Goal: Participate in discussion: Engage in conversation with other users on a specific topic

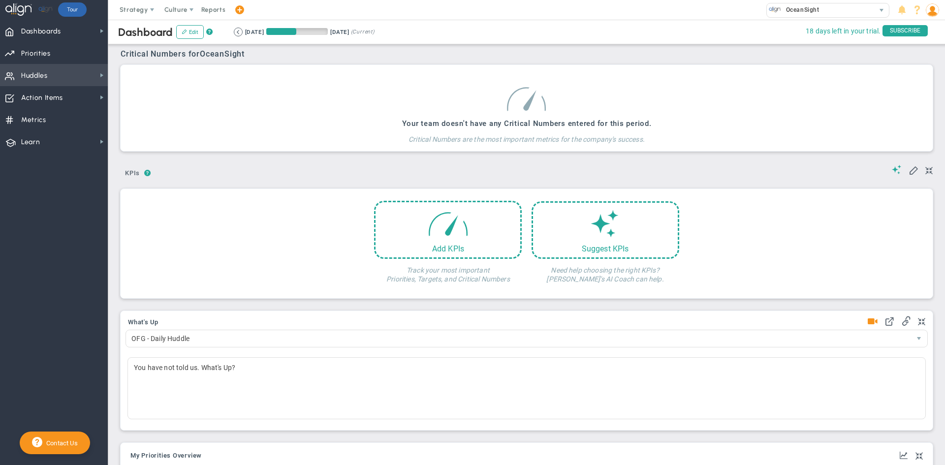
click at [58, 76] on span "Huddles Huddles" at bounding box center [54, 75] width 108 height 22
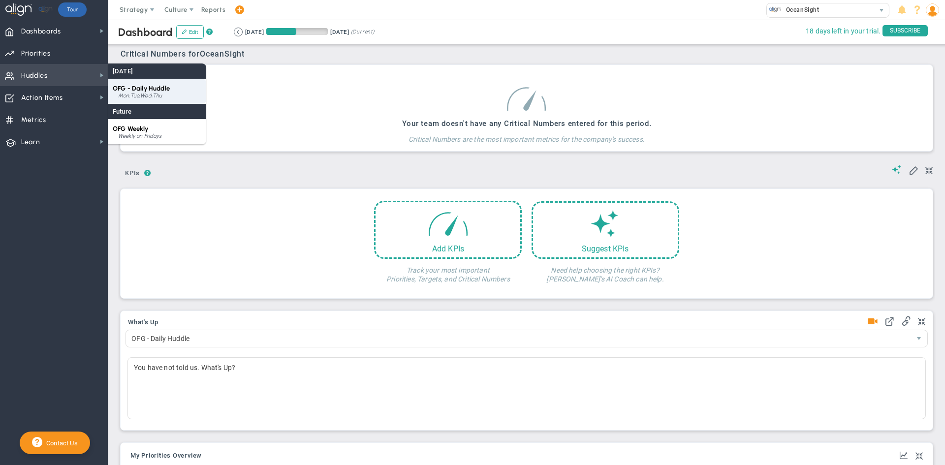
click at [149, 92] on div "OFG - Daily Huddle Mon,Tue,Wed,Thu" at bounding box center [157, 91] width 98 height 25
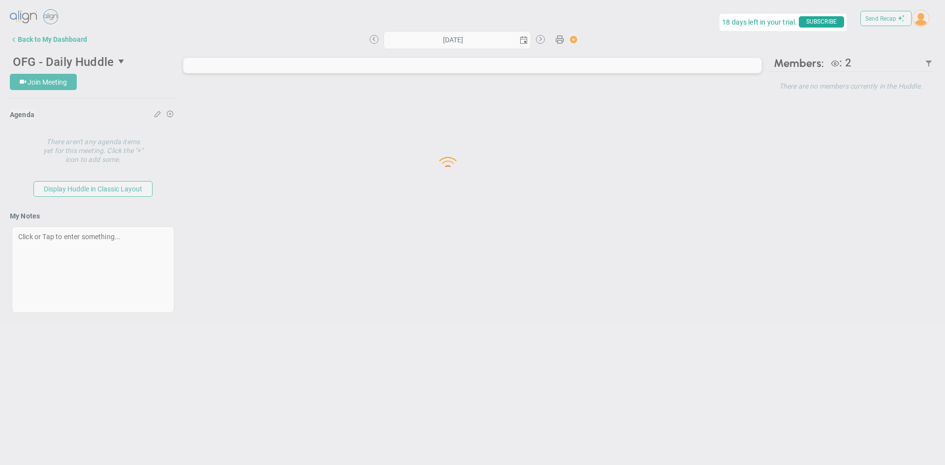
type input "[DATE]"
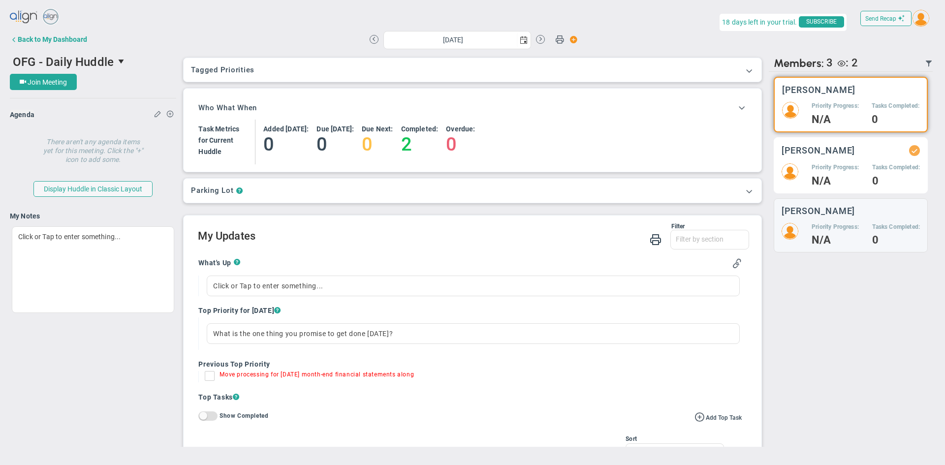
click at [828, 161] on div "[PERSON_NAME] Priority Progress: N/A Tasks Completed: 0" at bounding box center [851, 165] width 154 height 56
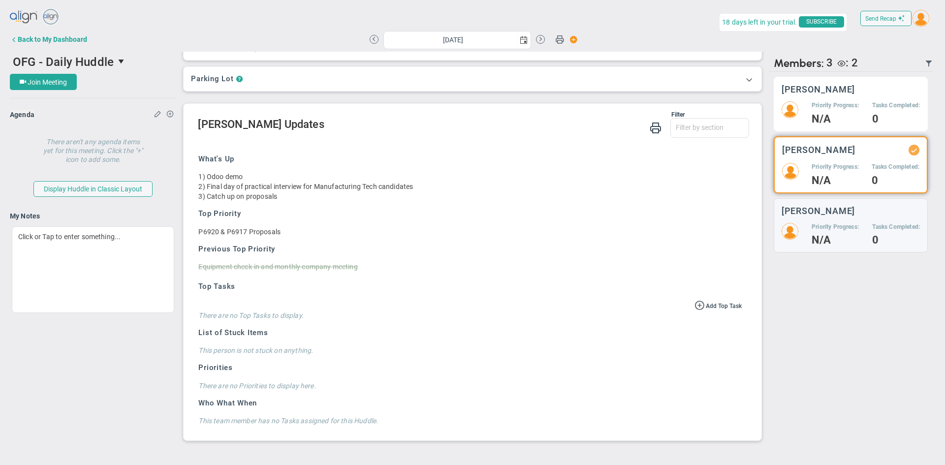
click at [834, 105] on h5 "Priority Progress:" at bounding box center [835, 105] width 47 height 8
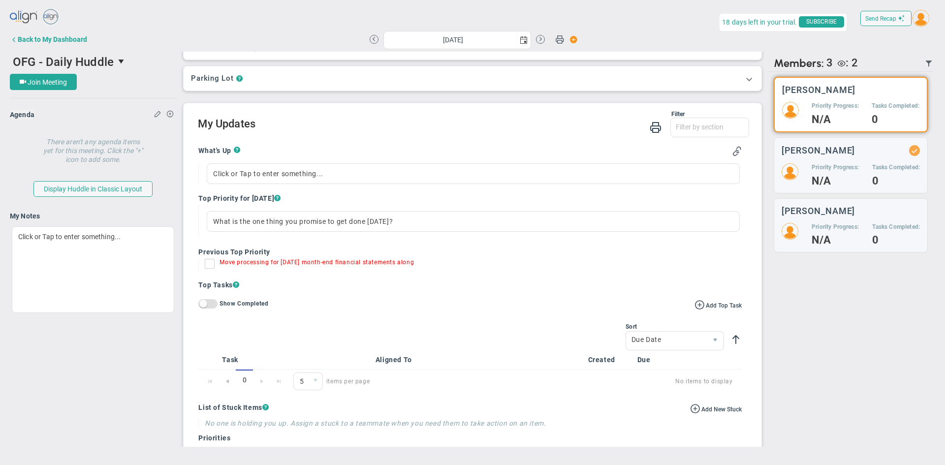
scroll to position [146, 0]
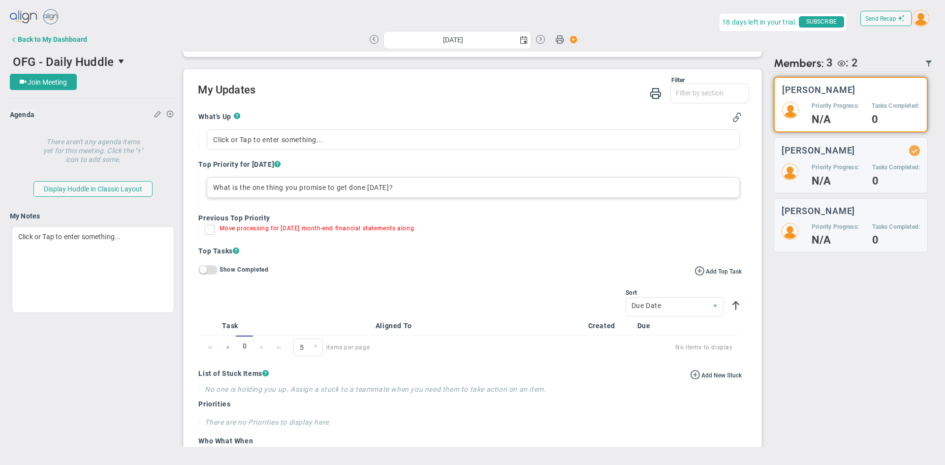
click at [211, 191] on div "What is the one thing you promise to get done [DATE]?" at bounding box center [473, 187] width 533 height 21
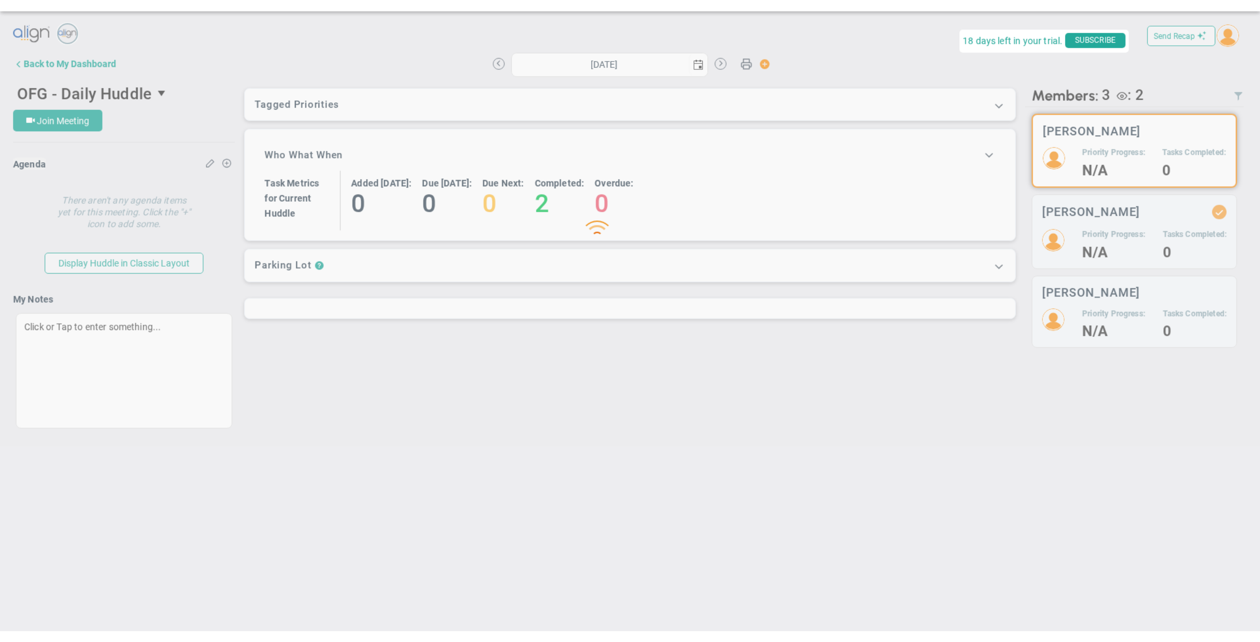
scroll to position [0, 0]
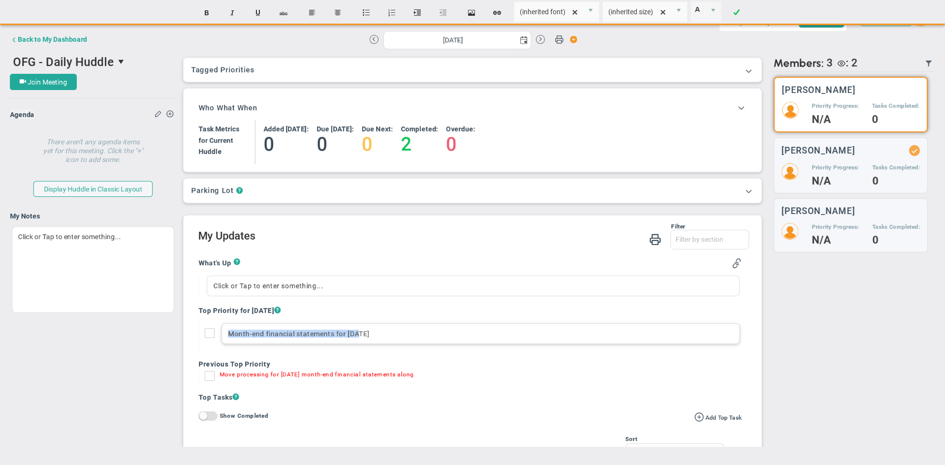
drag, startPoint x: 227, startPoint y: 331, endPoint x: 392, endPoint y: 331, distance: 164.9
click at [392, 331] on div "Month-end financial statements for [DATE]" at bounding box center [480, 333] width 518 height 21
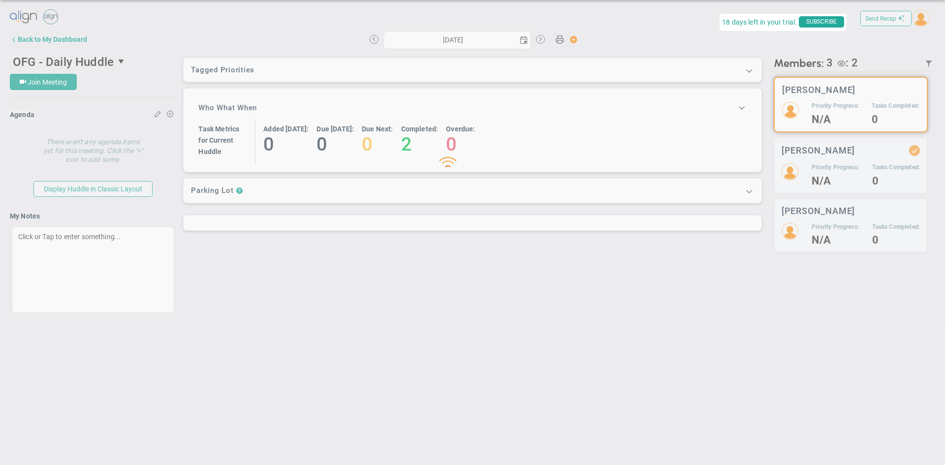
click at [224, 286] on div "Loading... Send Recap Profile Contact your Advisor Share! Become an Affiliate" at bounding box center [472, 169] width 925 height 324
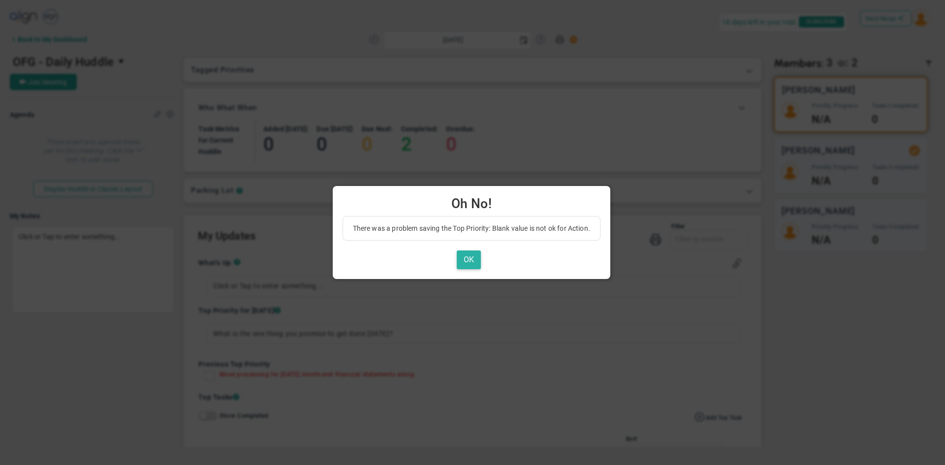
drag, startPoint x: 224, startPoint y: 286, endPoint x: 468, endPoint y: 255, distance: 246.1
click at [468, 255] on button "OK" at bounding box center [469, 260] width 24 height 19
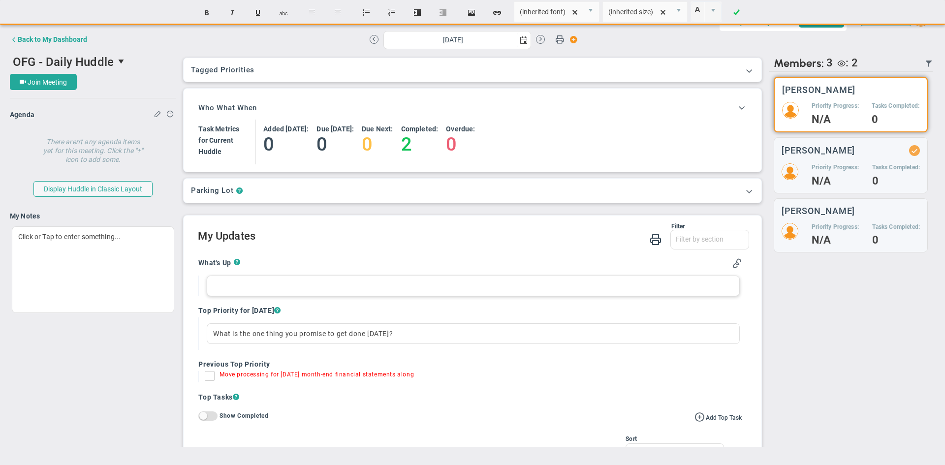
paste div
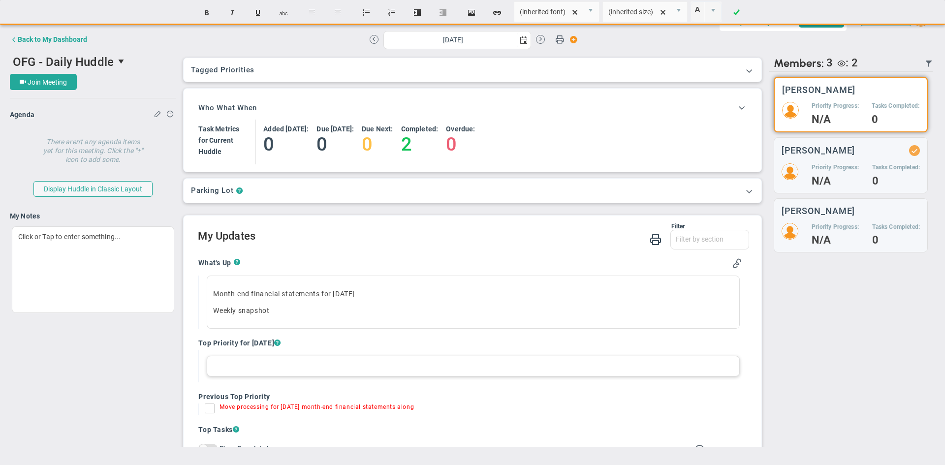
click at [220, 366] on div at bounding box center [473, 366] width 533 height 21
click at [214, 408] on main "Send Recap Profile Contact your Advisor Share!" at bounding box center [472, 232] width 945 height 465
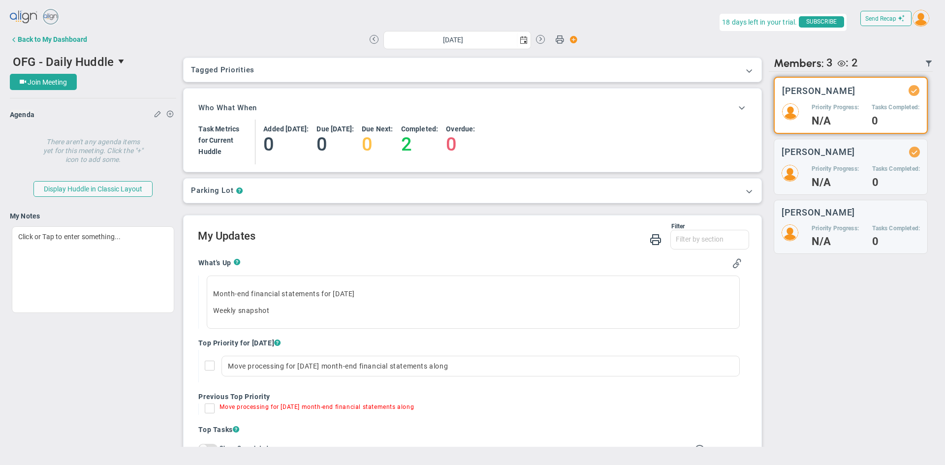
click at [209, 411] on input "Move processing for [DATE] month-end financial statements along" at bounding box center [212, 411] width 10 height 10
checkbox input "true"
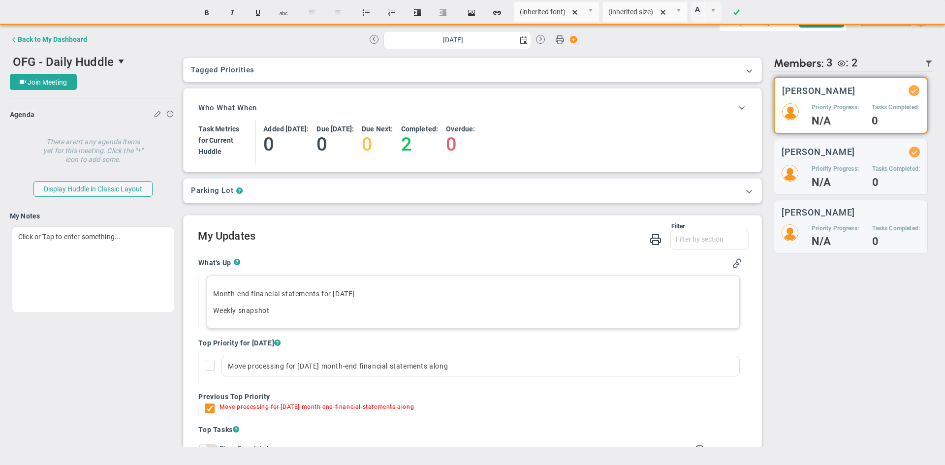
drag, startPoint x: 213, startPoint y: 293, endPoint x: 294, endPoint y: 305, distance: 82.5
click at [294, 305] on div "Month-end financial statements for [DATE] Weekly snapshot﻿" at bounding box center [473, 302] width 533 height 53
click at [330, 302] on div "Month-end financial statements for [DATE] Weekly snapshot﻿" at bounding box center [473, 302] width 533 height 53
click at [412, 294] on p "Month-end financial statements for [DATE]" at bounding box center [473, 294] width 520 height 10
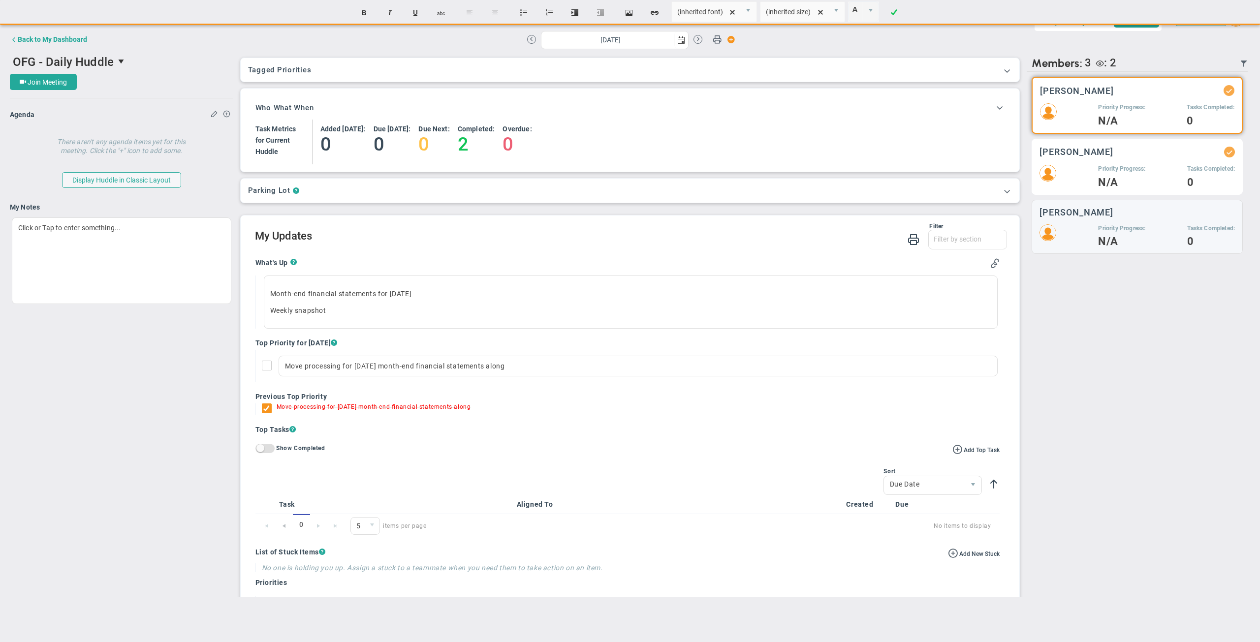
click at [944, 180] on h4 "N/A" at bounding box center [1121, 182] width 47 height 9
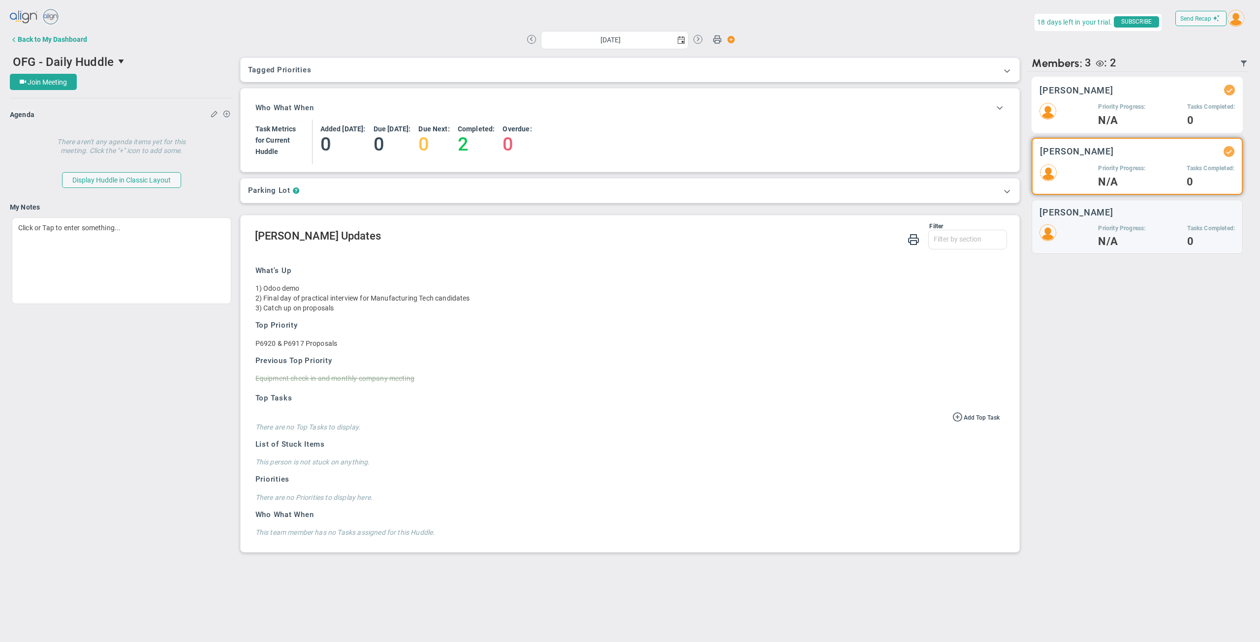
click at [944, 116] on h4 "N/A" at bounding box center [1121, 120] width 47 height 9
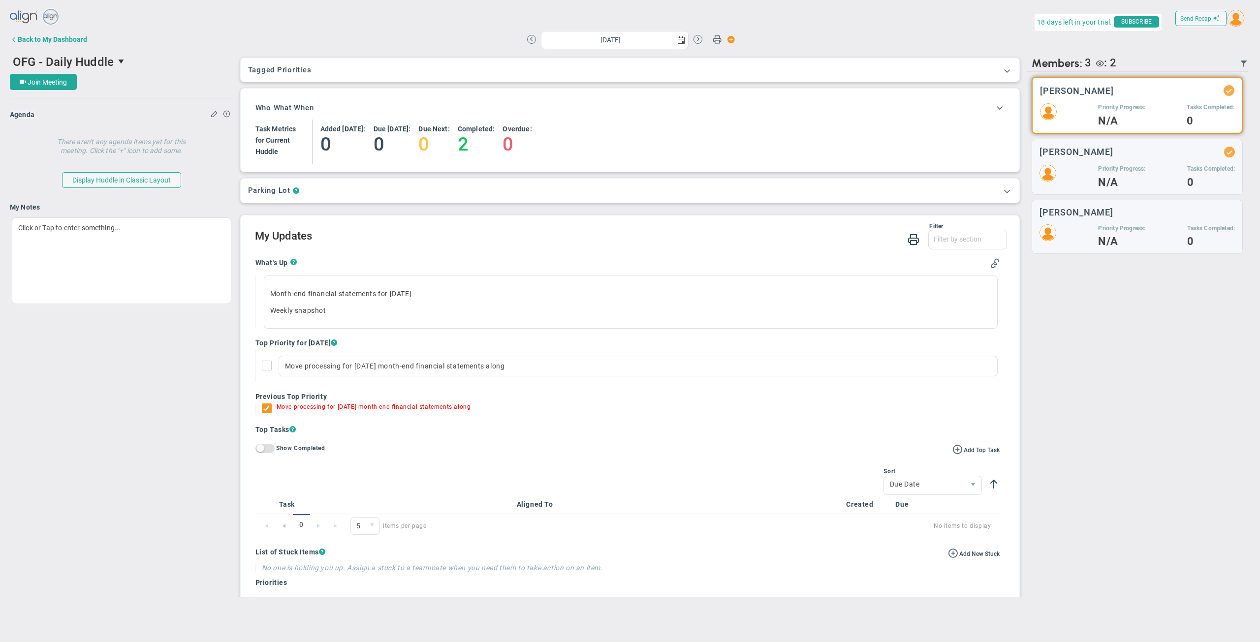
scroll to position [28, 0]
